Goal: Task Accomplishment & Management: Manage account settings

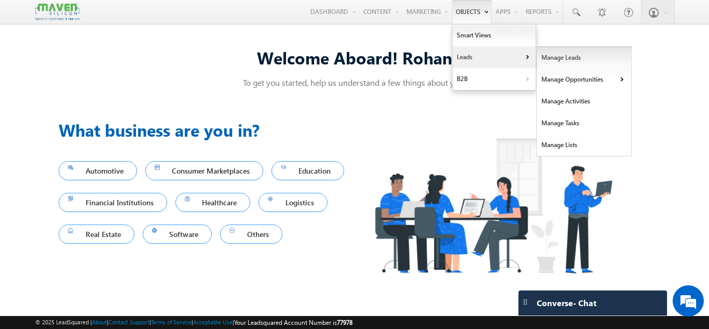
click at [550, 57] on link "Manage Leads" at bounding box center [584, 58] width 95 height 22
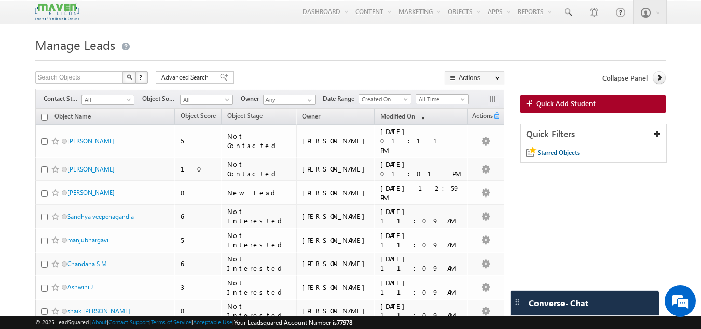
click at [44, 118] on input "checkbox" at bounding box center [44, 117] width 7 height 7
checkbox input "true"
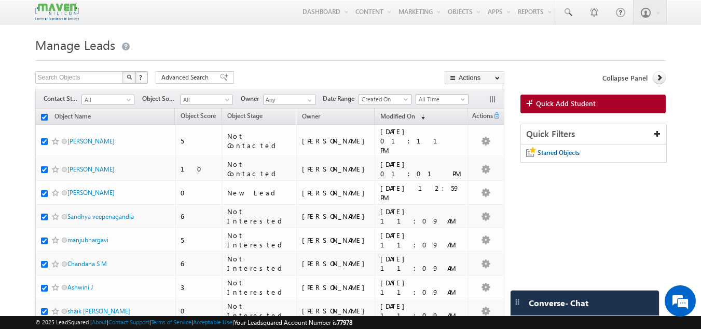
checkbox input "true"
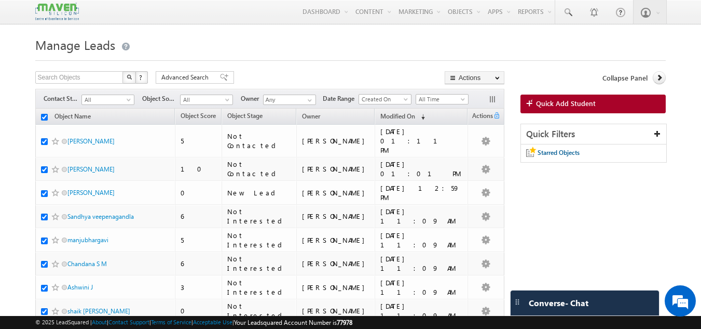
checkbox input "true"
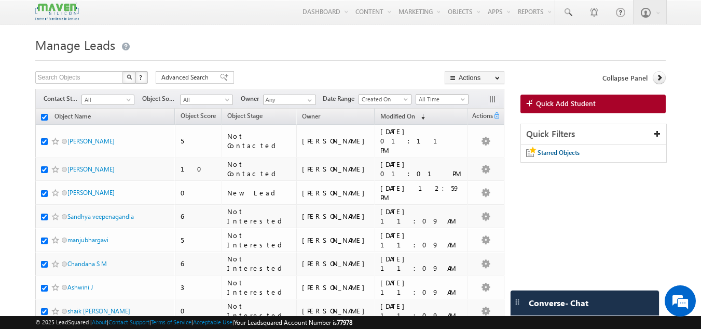
checkbox input "true"
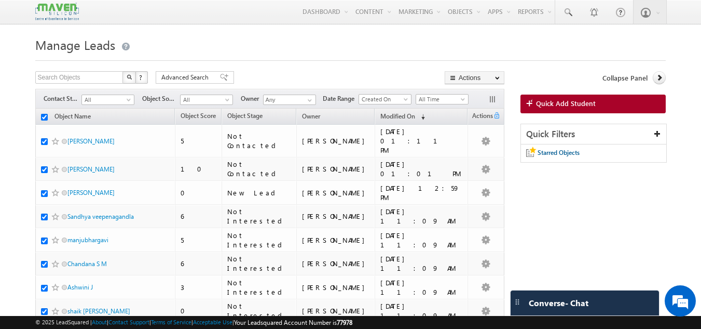
checkbox input "true"
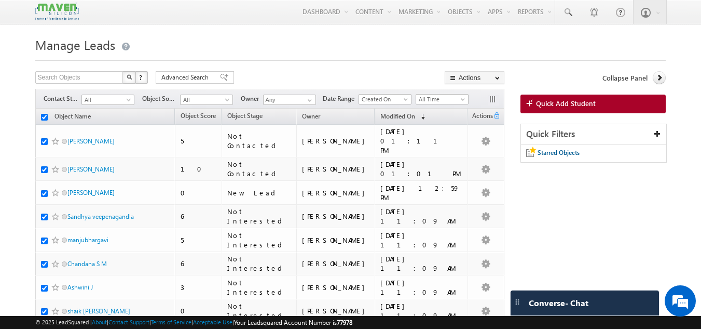
checkbox input "true"
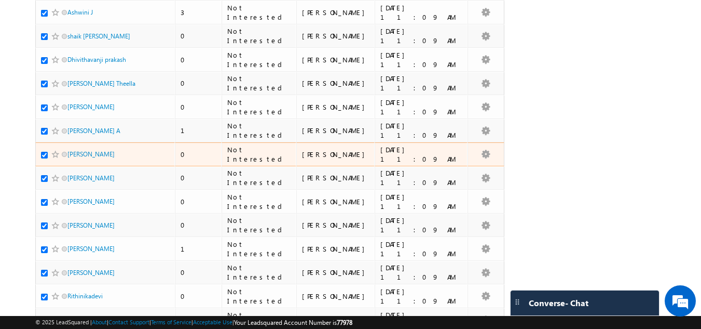
scroll to position [475, 0]
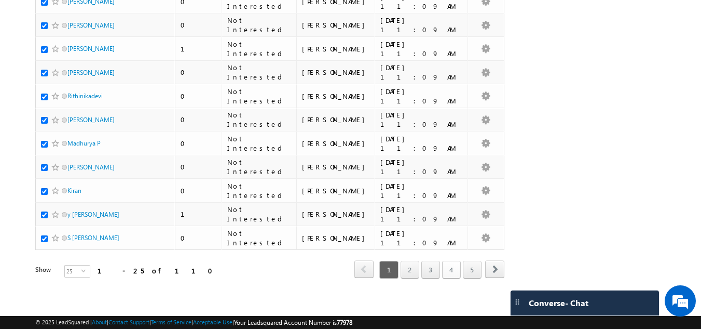
click at [454, 268] on link "4" at bounding box center [451, 270] width 19 height 18
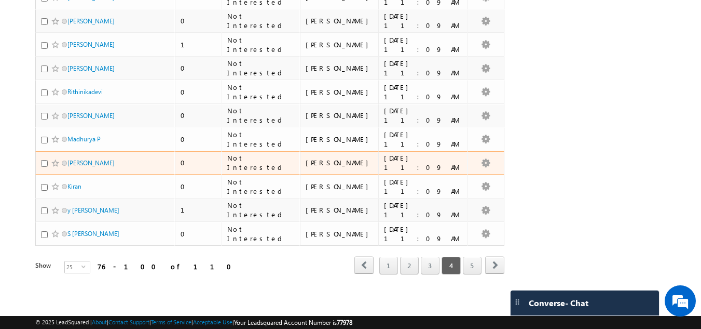
scroll to position [470, 0]
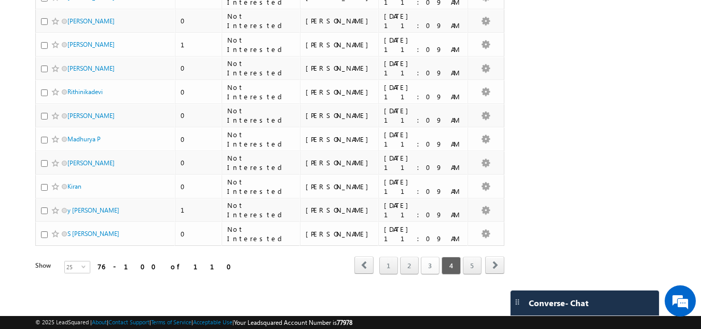
click at [434, 269] on link "3" at bounding box center [430, 265] width 19 height 18
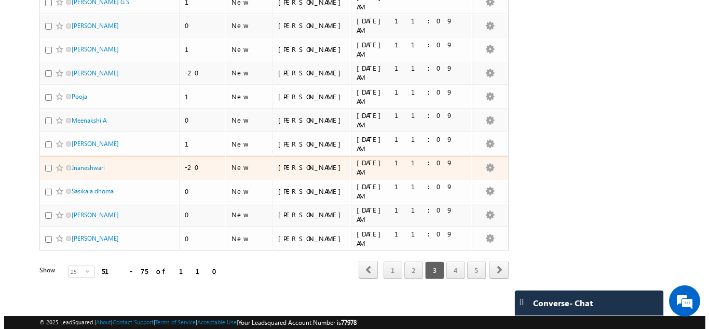
scroll to position [0, 0]
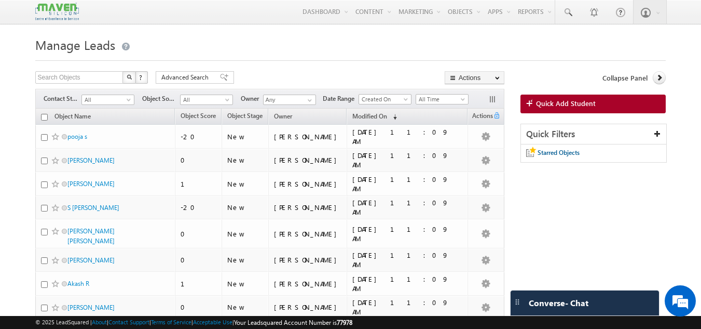
click at [43, 119] on input "checkbox" at bounding box center [44, 117] width 7 height 7
checkbox input "true"
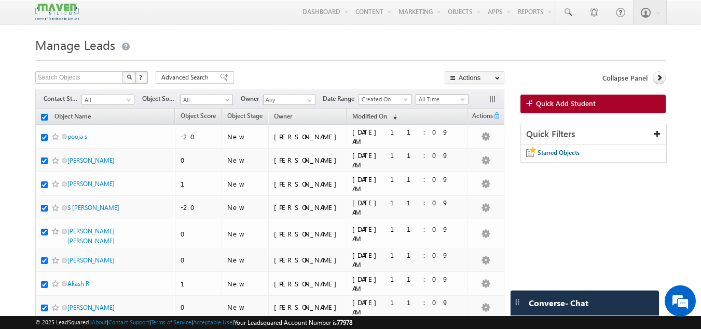
checkbox input "true"
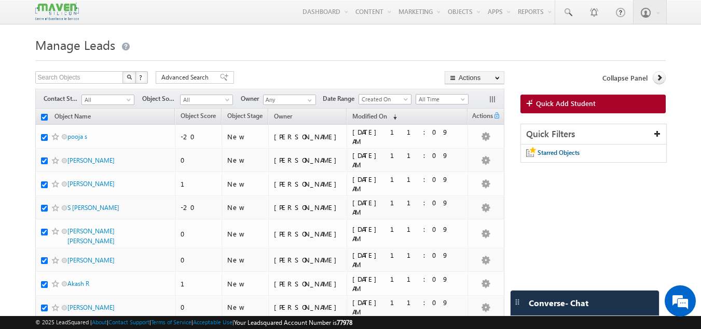
checkbox input "true"
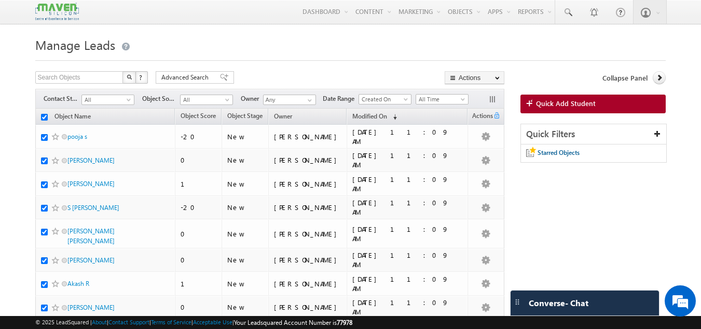
checkbox input "true"
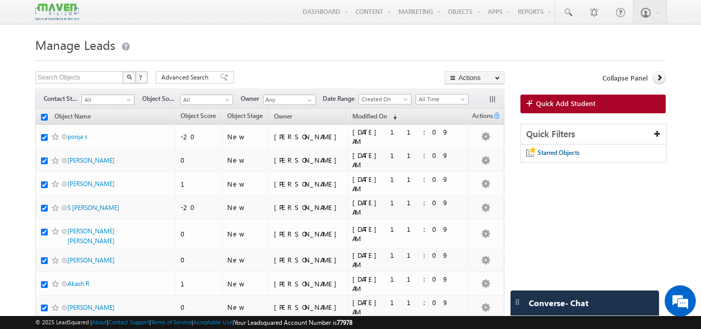
checkbox input "true"
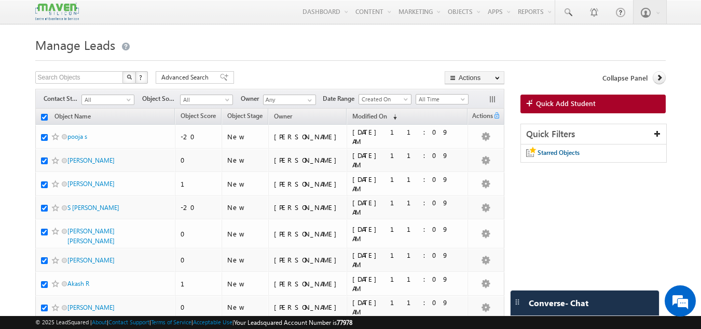
checkbox input "true"
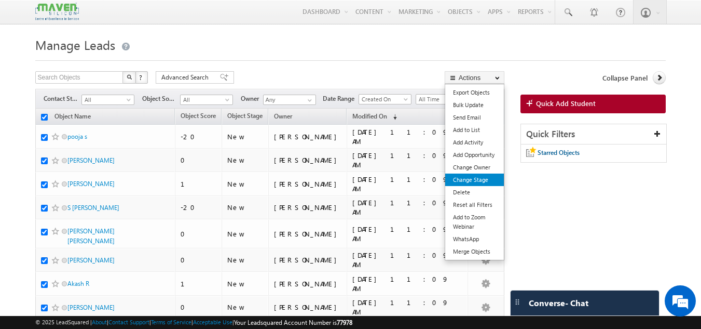
click at [465, 178] on link "Change Stage" at bounding box center [474, 179] width 59 height 12
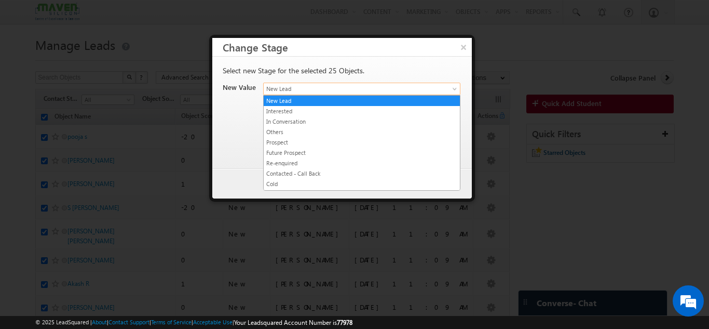
click at [309, 91] on span "New Lead" at bounding box center [350, 88] width 172 height 9
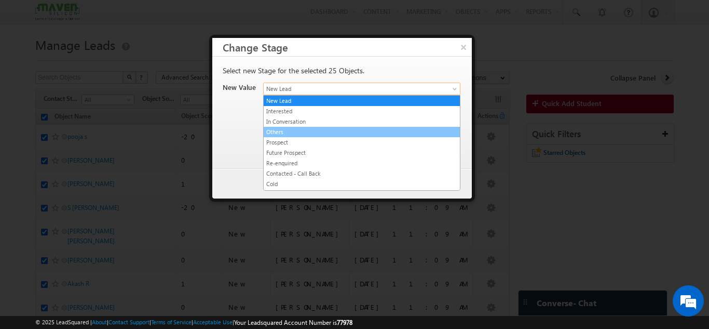
click at [293, 132] on link "Others" at bounding box center [362, 131] width 196 height 9
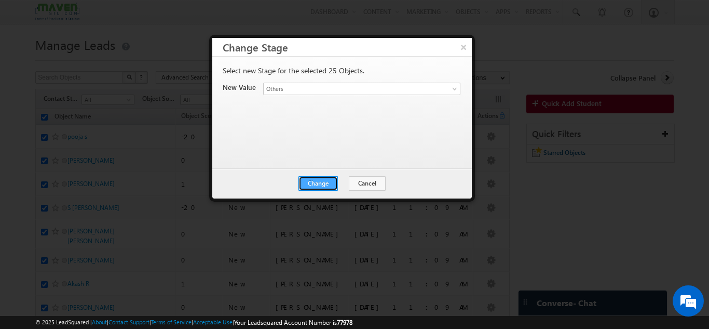
click at [333, 187] on button "Change" at bounding box center [318, 183] width 39 height 15
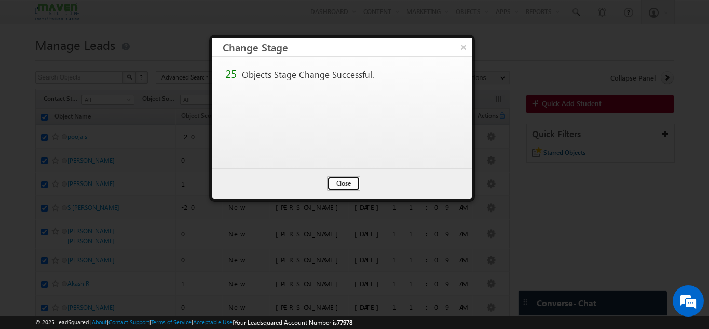
click at [347, 187] on button "Close" at bounding box center [343, 183] width 33 height 15
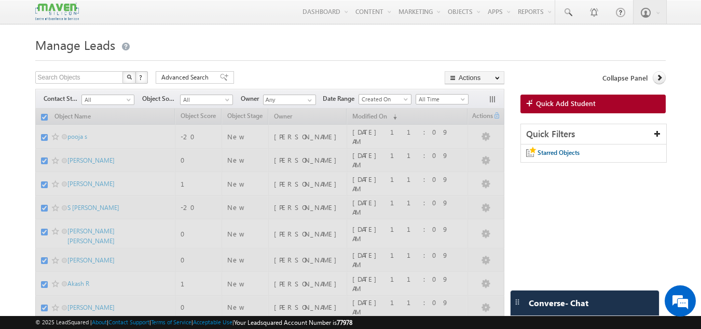
checkbox input "false"
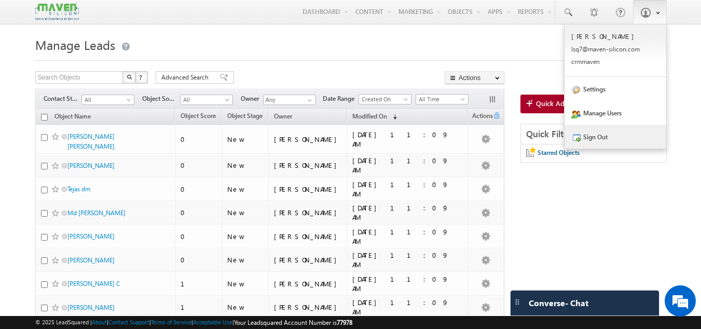
click at [592, 134] on link "Sign Out" at bounding box center [616, 137] width 102 height 24
